Goal: Navigation & Orientation: Find specific page/section

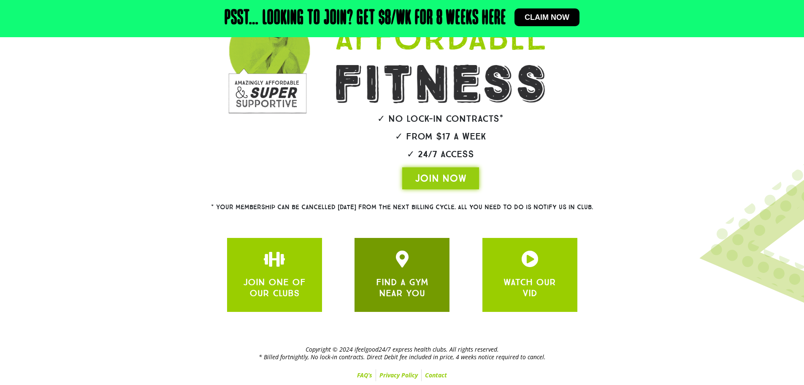
click at [395, 261] on icon "JOIN ONE OF OUR CLUBS" at bounding box center [402, 258] width 17 height 17
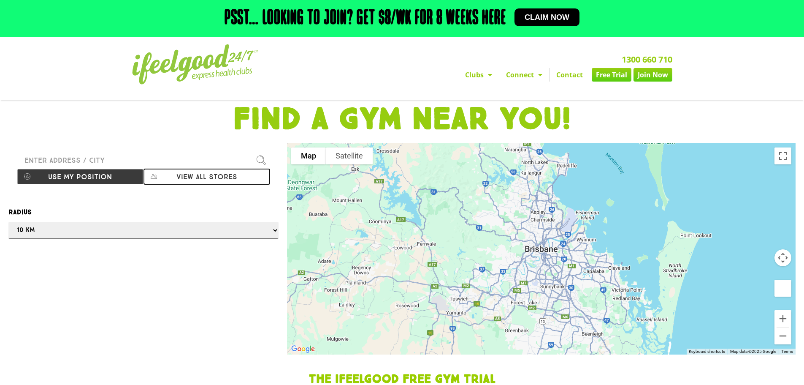
click at [194, 174] on button "View all stores" at bounding box center [207, 176] width 127 height 16
select select "selectall"
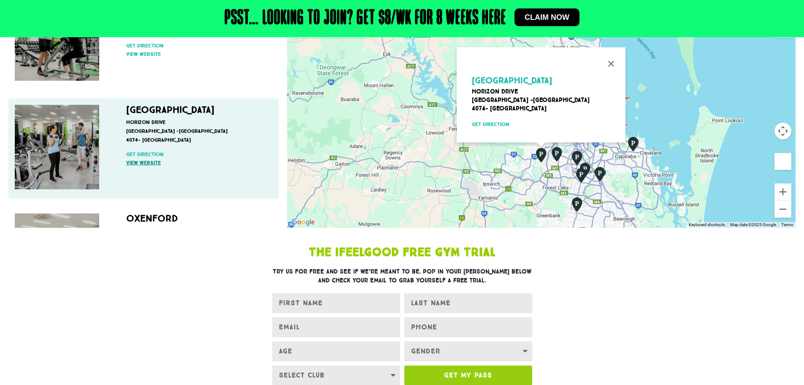
scroll to position [169, 0]
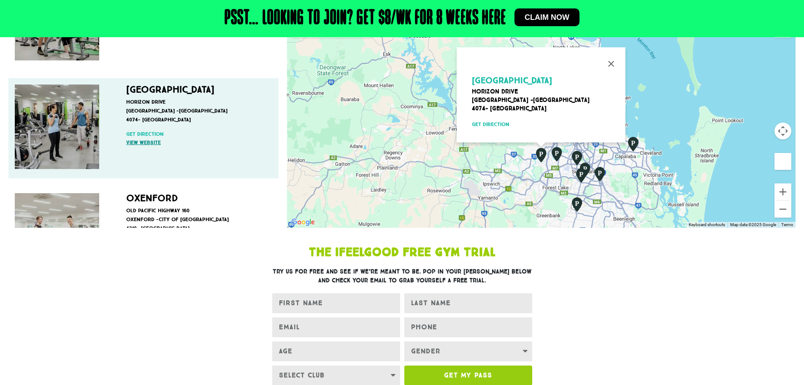
click at [134, 143] on link "View website" at bounding box center [197, 143] width 142 height 8
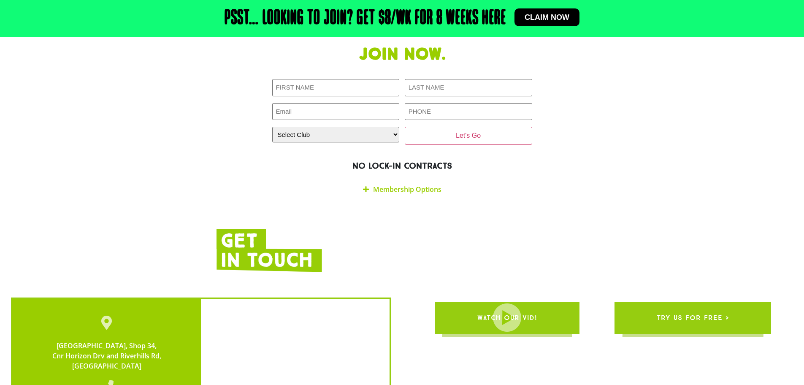
scroll to position [1520, 0]
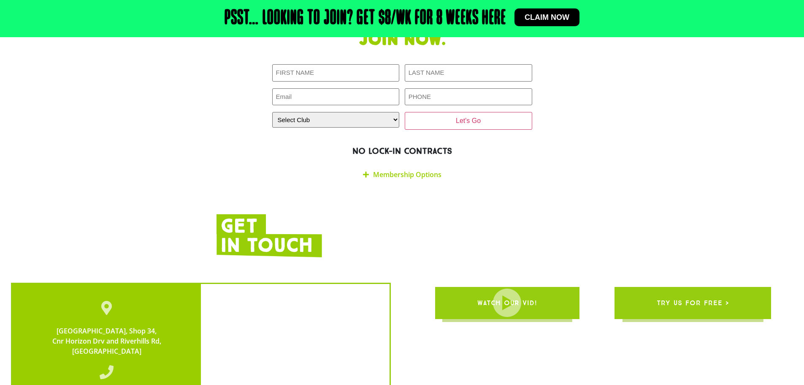
click at [393, 170] on link "Membership Options" at bounding box center [407, 174] width 68 height 9
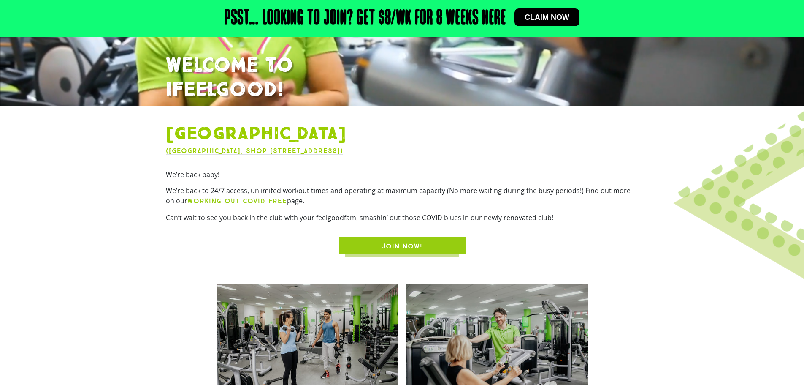
scroll to position [253, 0]
